Goal: Task Accomplishment & Management: Manage account settings

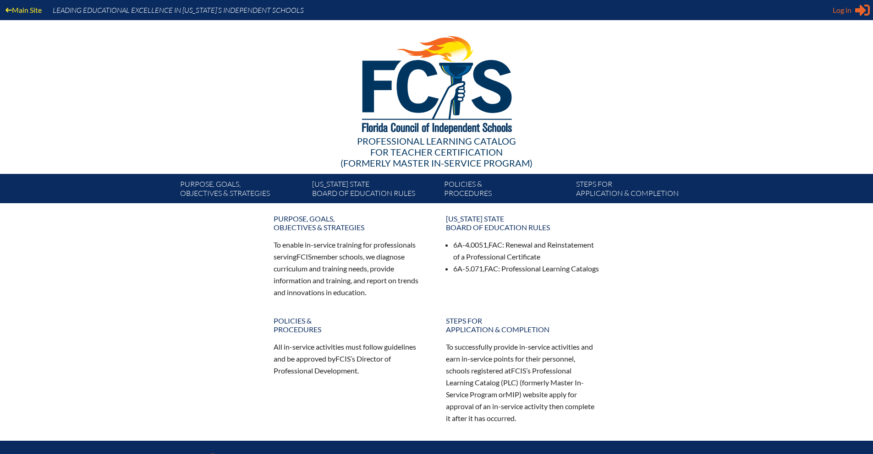
click at [840, 10] on span "Log in" at bounding box center [841, 10] width 19 height 11
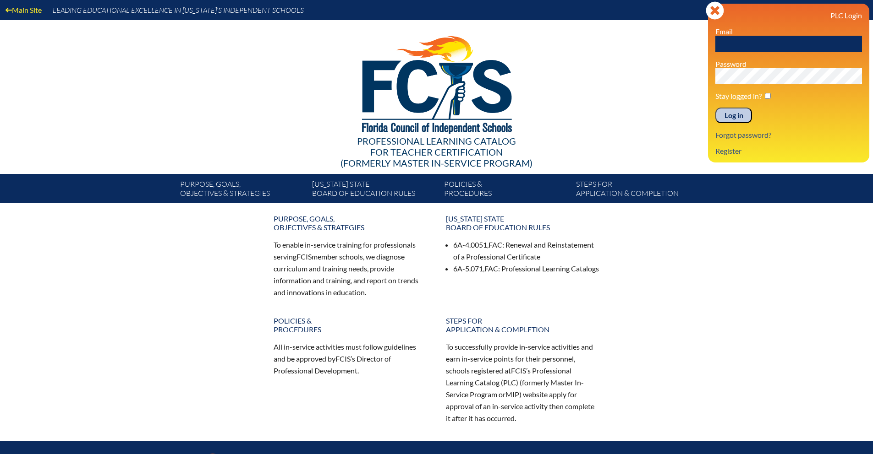
click at [762, 46] on input "text" at bounding box center [788, 44] width 147 height 16
type input "[EMAIL_ADDRESS][DOMAIN_NAME]"
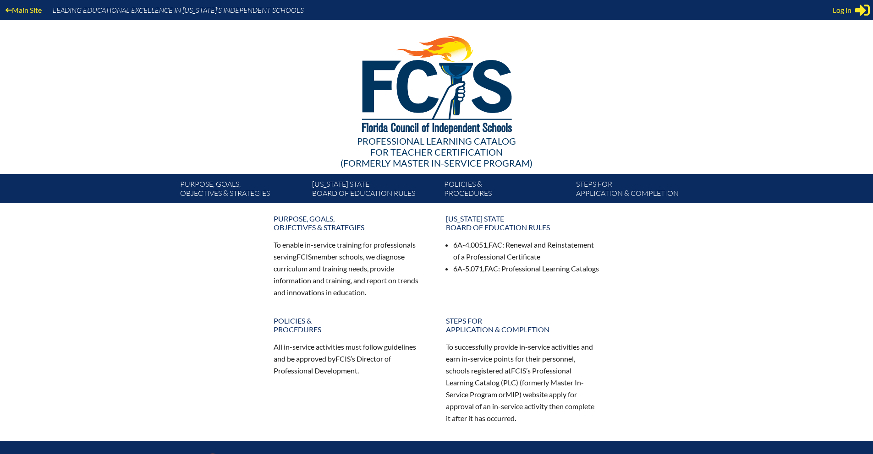
click at [848, 9] on span "Log in" at bounding box center [841, 10] width 19 height 11
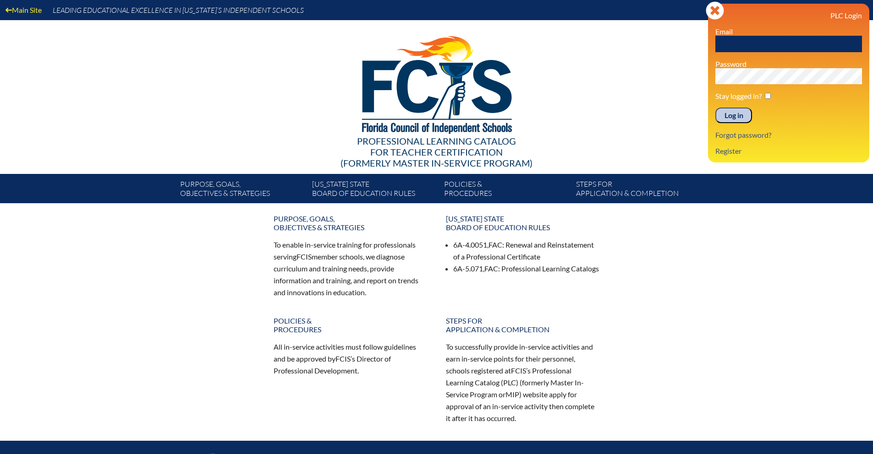
click at [738, 45] on input "text" at bounding box center [788, 44] width 147 height 16
type input "[EMAIL_ADDRESS][DOMAIN_NAME]"
